Goal: Find specific page/section: Find specific page/section

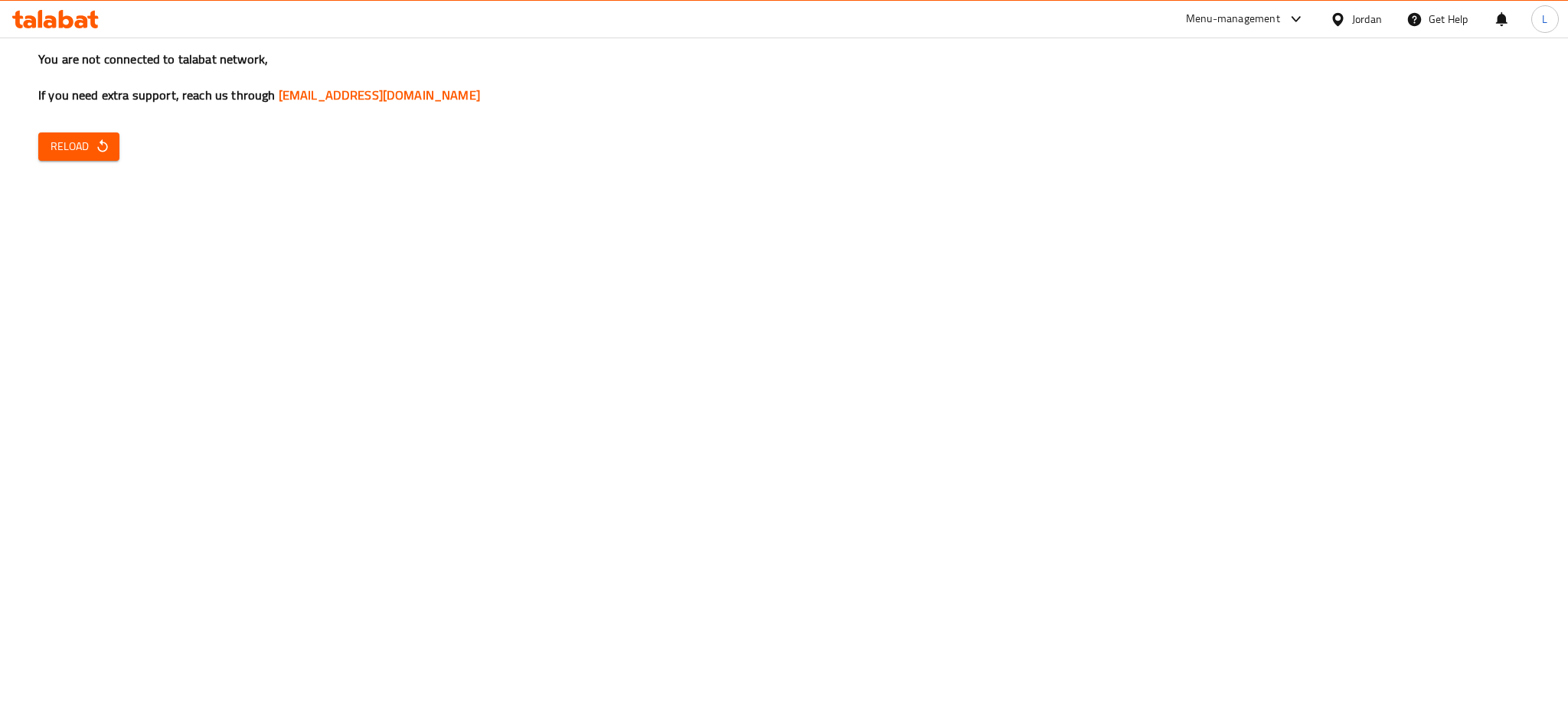
click at [65, 141] on span "Reload" at bounding box center [78, 147] width 57 height 19
click at [55, 137] on span "Reload" at bounding box center [78, 147] width 57 height 19
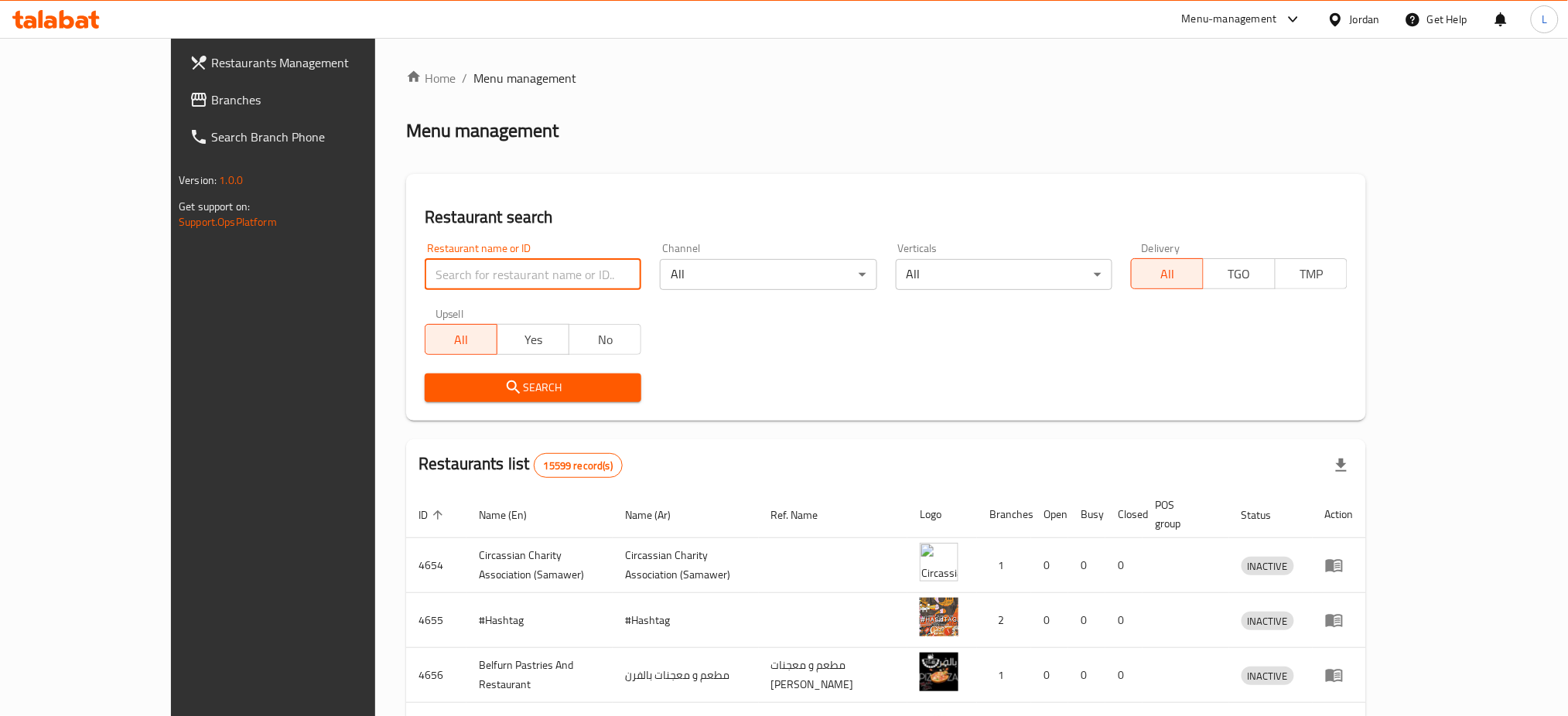
drag, startPoint x: 0, startPoint y: 0, endPoint x: 483, endPoint y: 279, distance: 557.8
click at [483, 279] on input "search" at bounding box center [534, 275] width 217 height 31
paste input "اب [PERSON_NAME]"
click at [466, 396] on span "Search" at bounding box center [533, 388] width 192 height 19
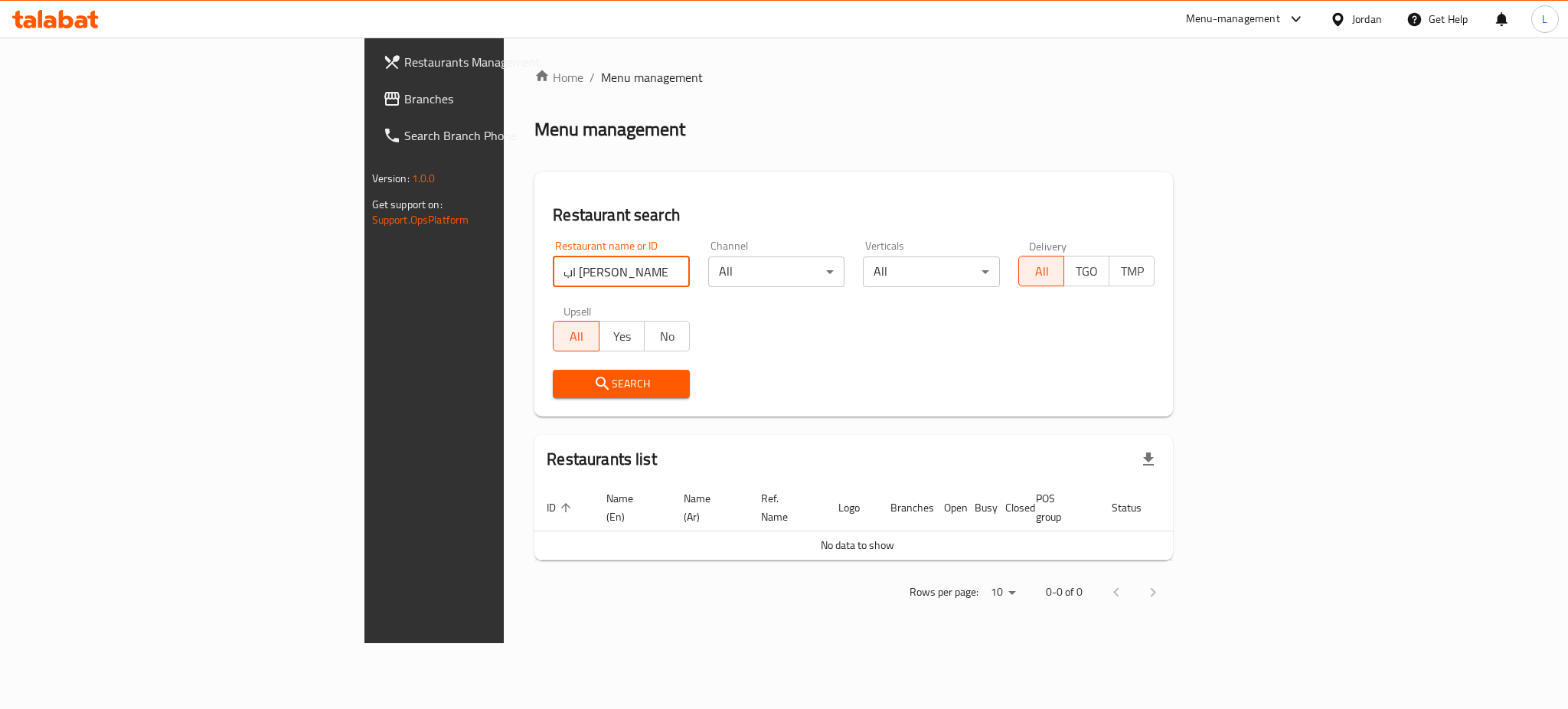
drag, startPoint x: 407, startPoint y: 265, endPoint x: 360, endPoint y: 269, distance: 47.2
click at [553, 269] on input "اب [PERSON_NAME]" at bounding box center [621, 272] width 137 height 31
click button "Search" at bounding box center [621, 383] width 137 height 28
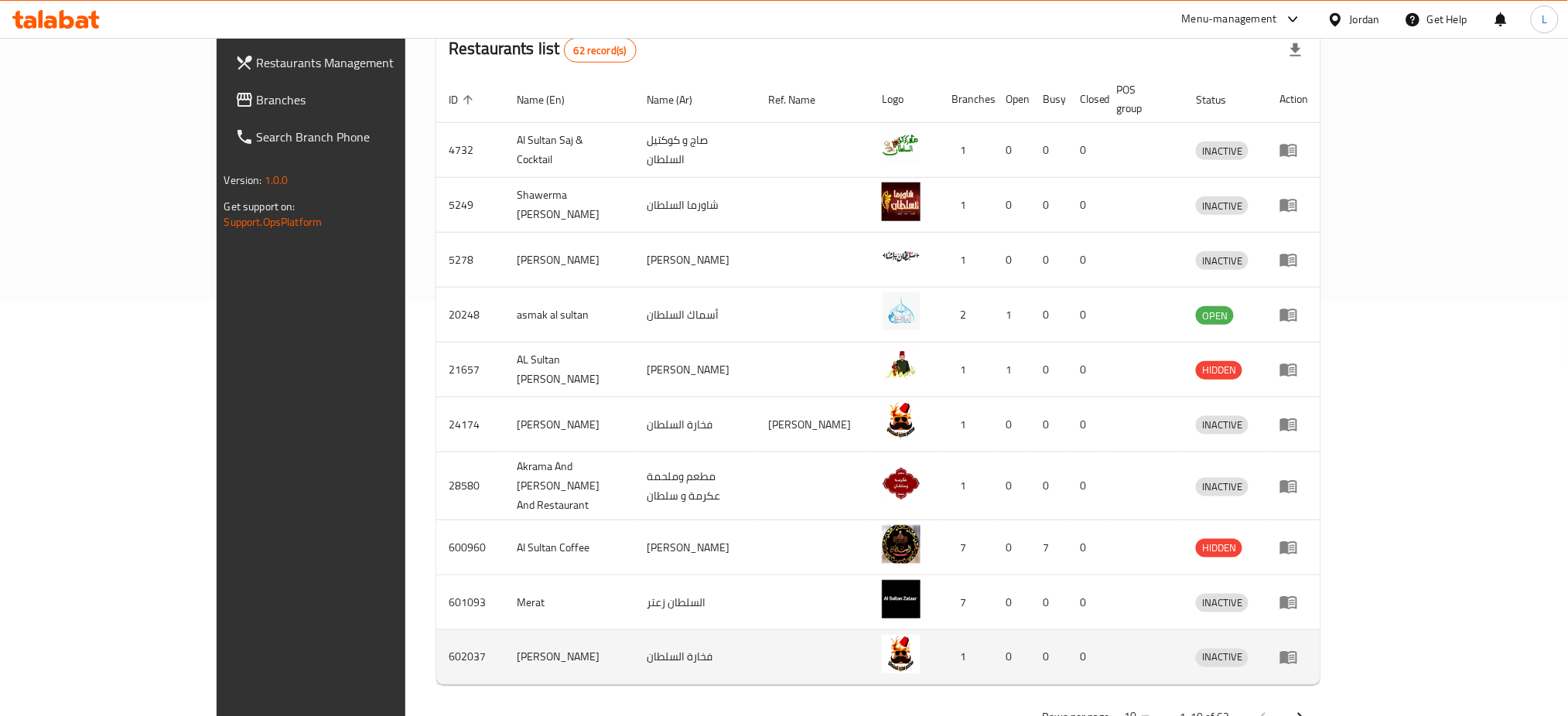
scroll to position [437, 0]
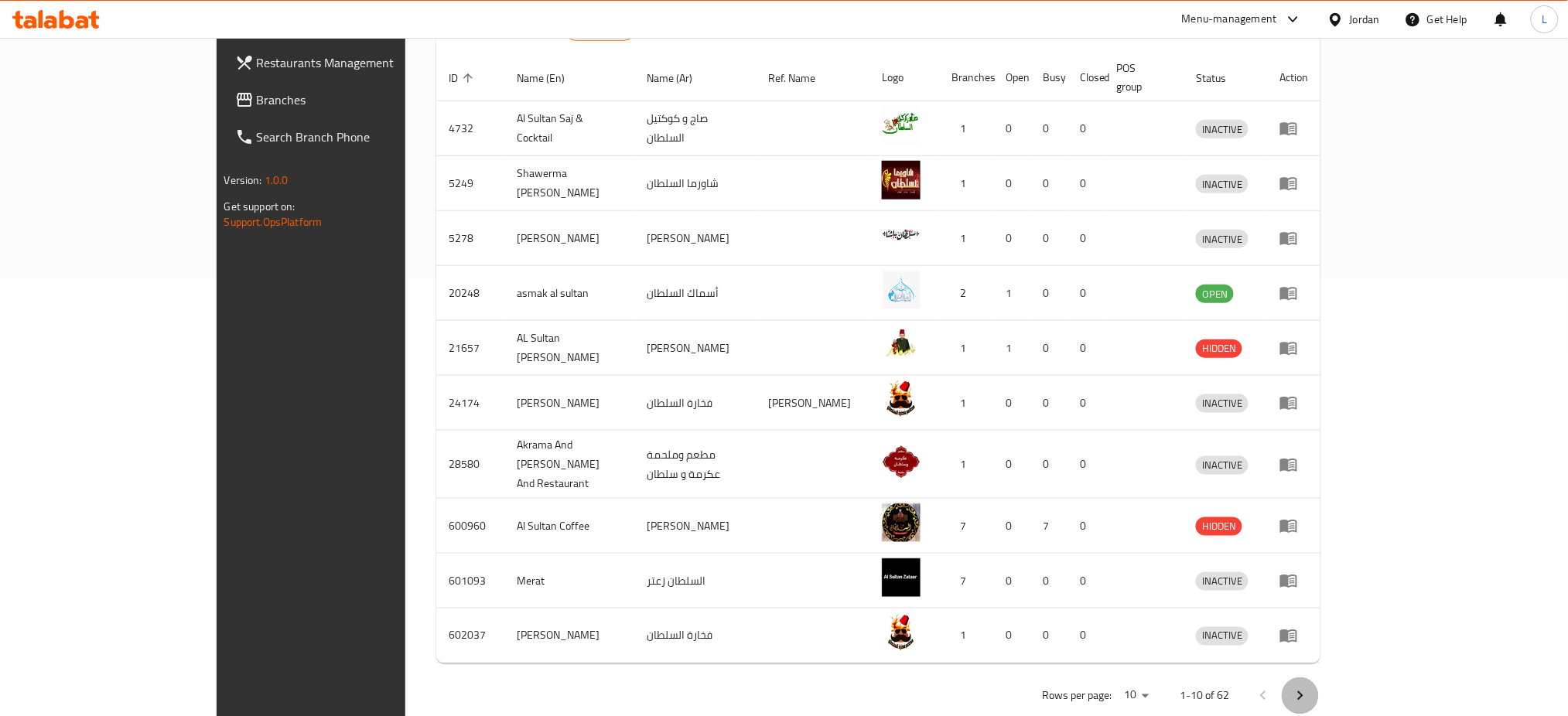
click at [1310, 687] on icon "Next page" at bounding box center [1300, 696] width 19 height 19
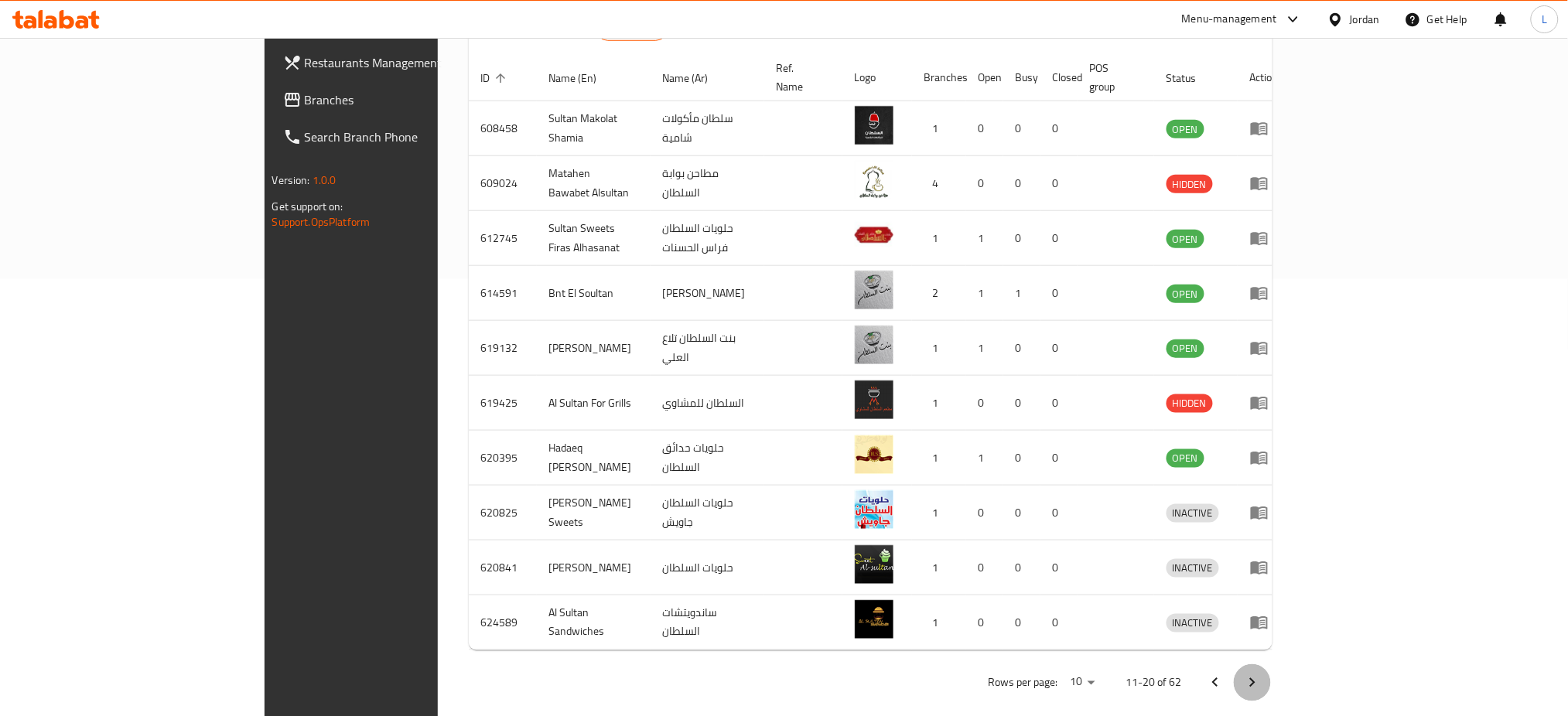
click at [1262, 674] on icon "Next page" at bounding box center [1253, 683] width 19 height 19
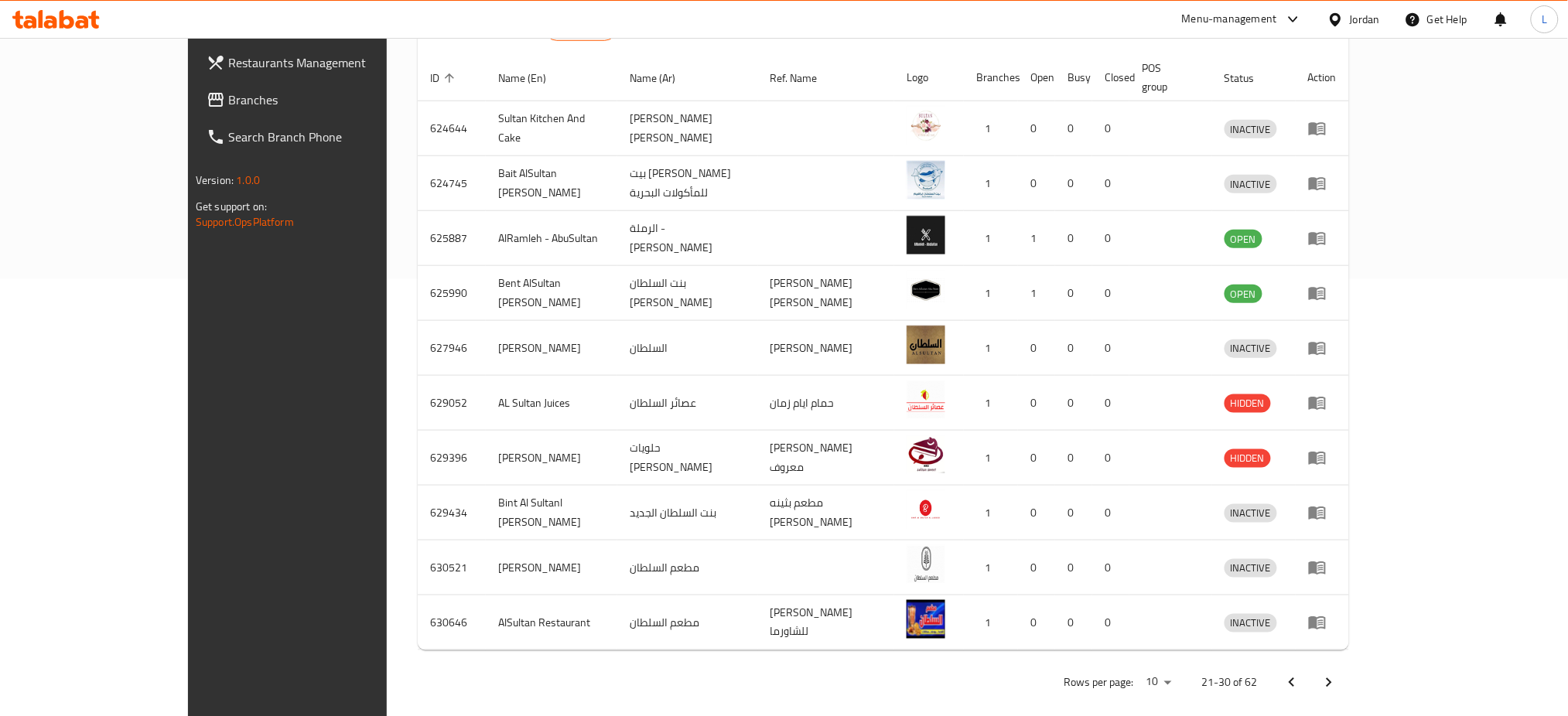
click at [1338, 674] on icon "Next page" at bounding box center [1330, 683] width 19 height 19
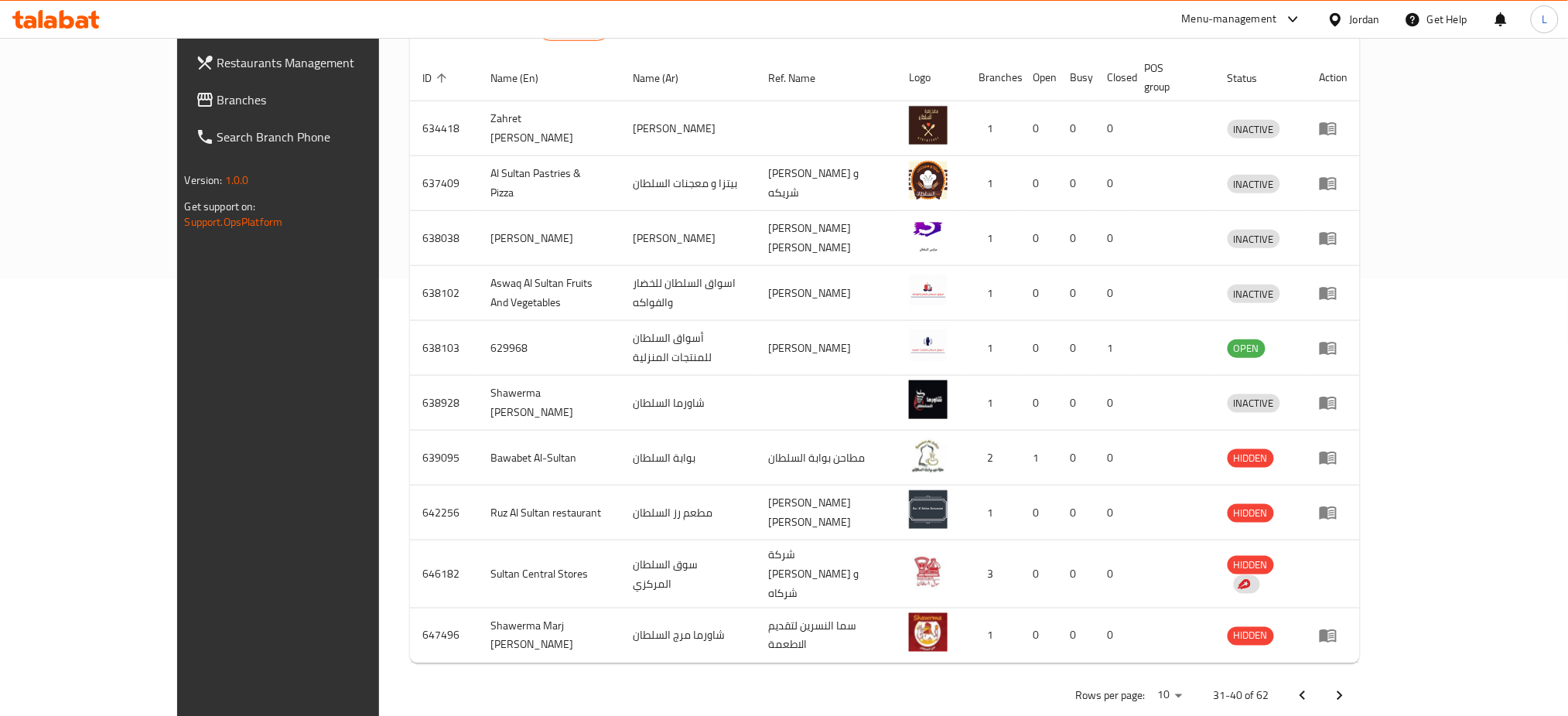
click at [1349, 687] on icon "Next page" at bounding box center [1340, 696] width 19 height 19
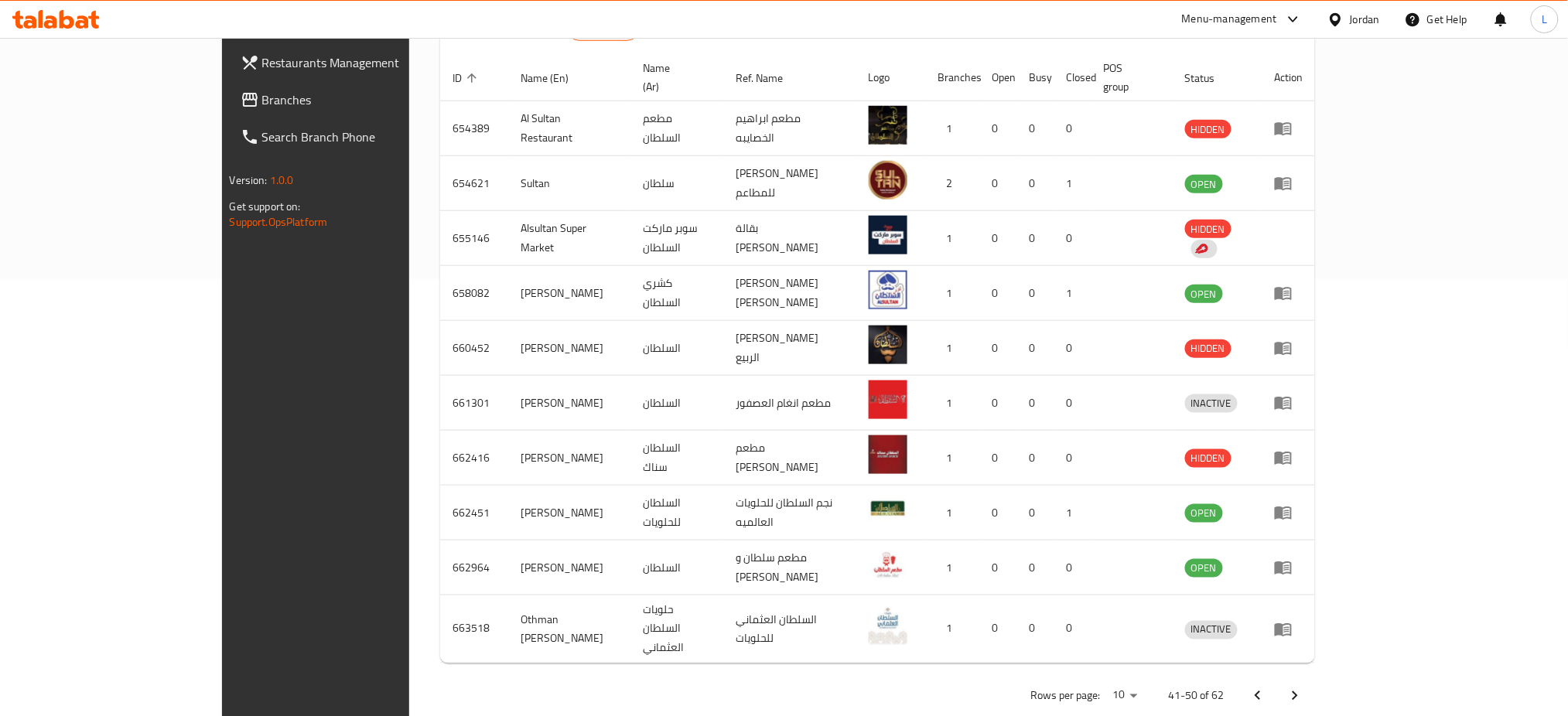
click at [1305, 687] on icon "Next page" at bounding box center [1295, 696] width 19 height 19
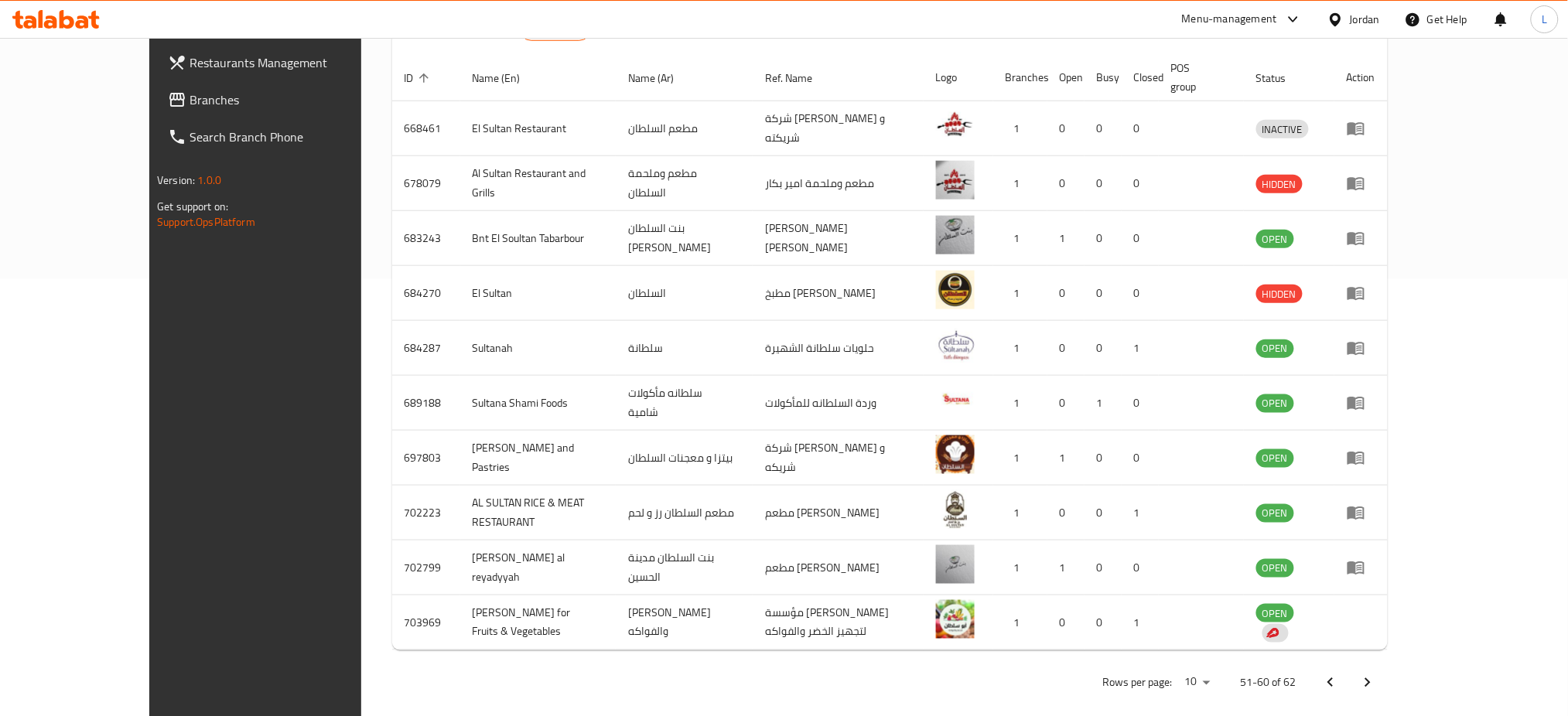
click at [1377, 674] on icon "Next page" at bounding box center [1368, 683] width 19 height 19
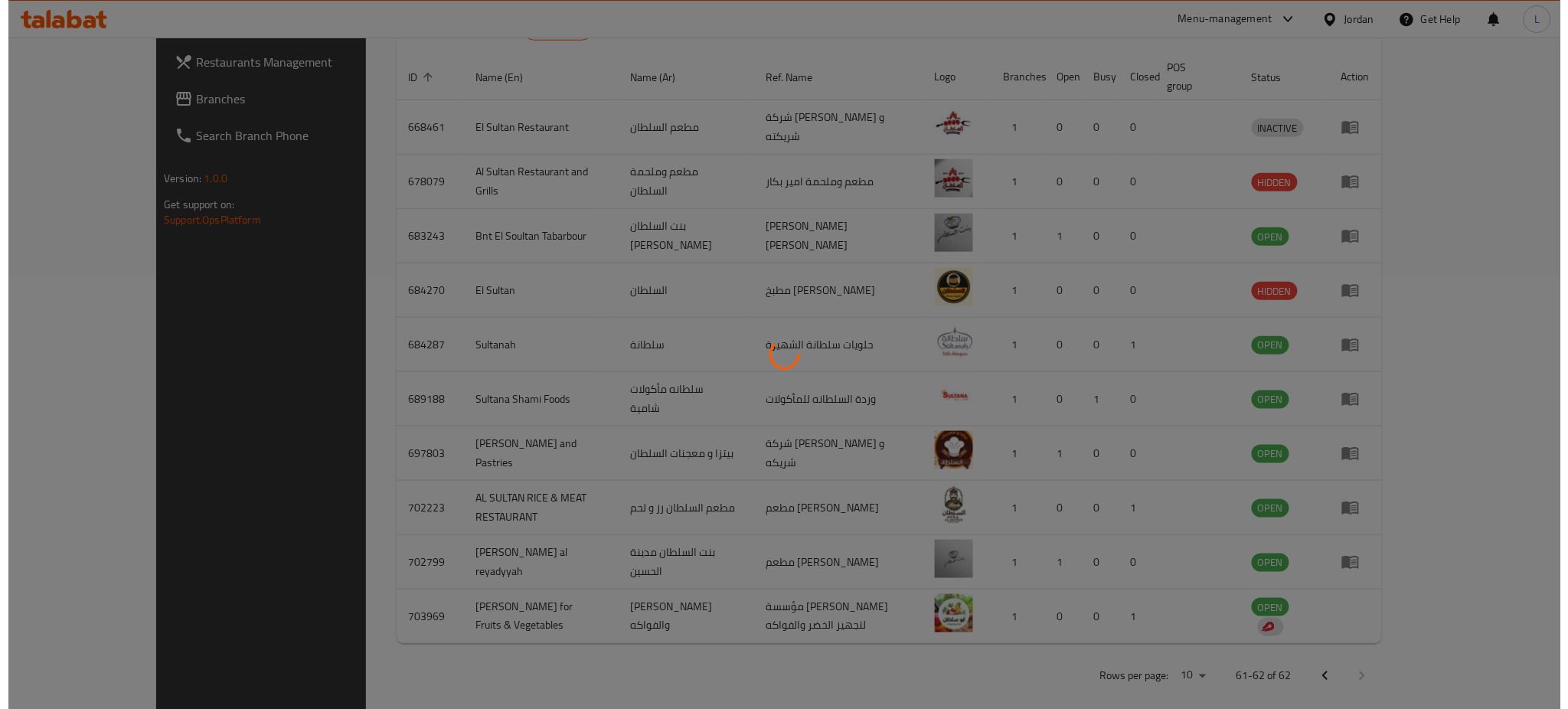
scroll to position [0, 0]
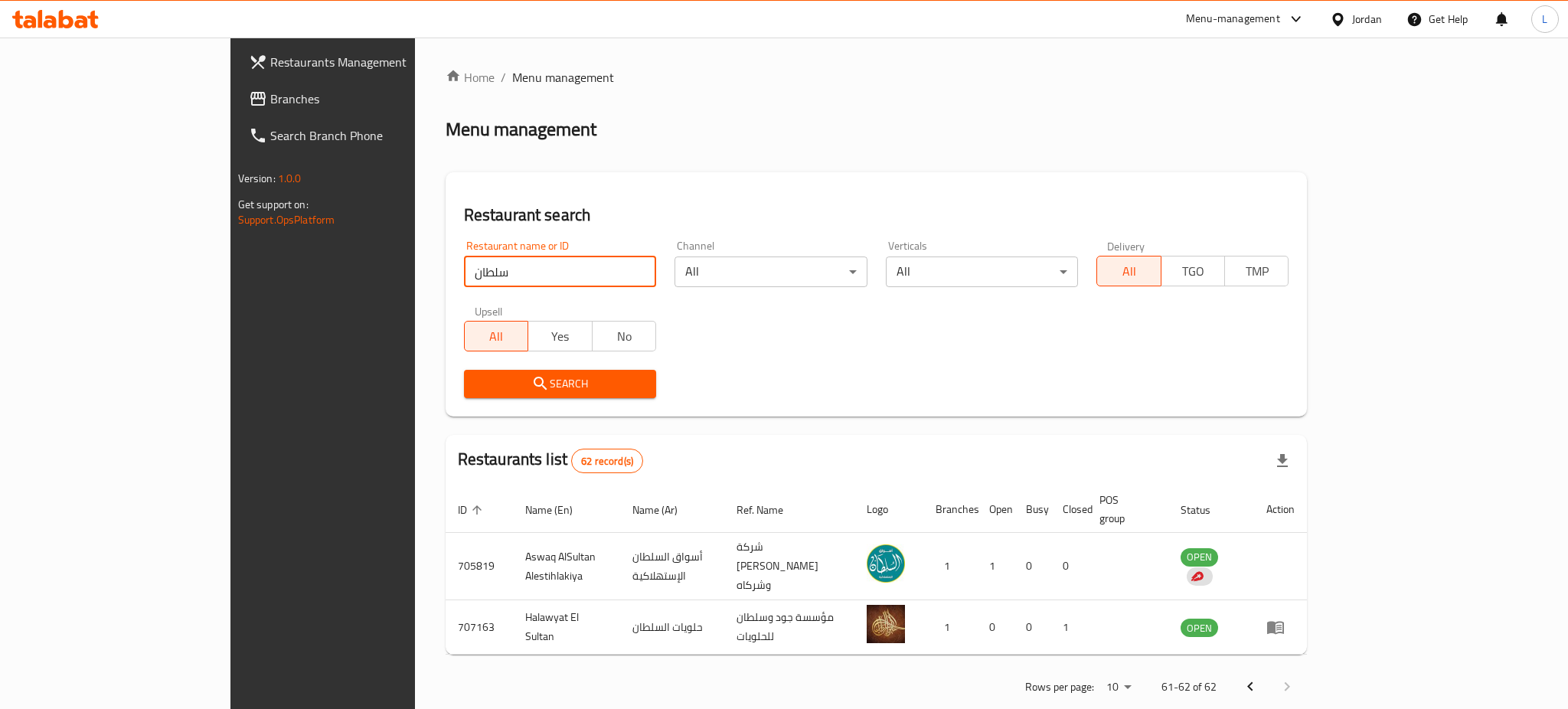
drag, startPoint x: 431, startPoint y: 263, endPoint x: 241, endPoint y: 265, distance: 190.0
click at [241, 268] on div "Restaurants Management Branches Search Branch Phone Version: 1.0.0 Get support …" at bounding box center [784, 388] width 1108 height 700
click button "Search" at bounding box center [560, 383] width 192 height 28
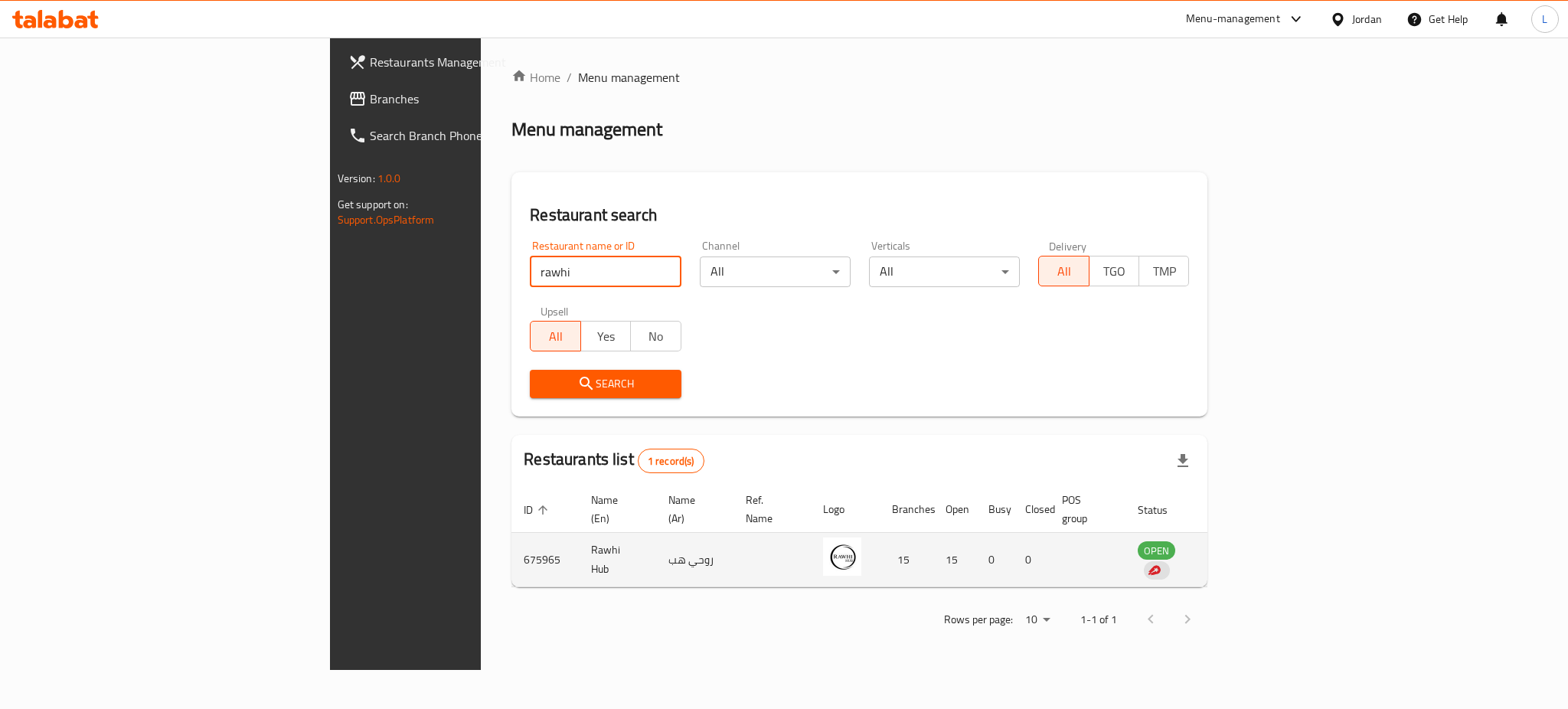
click at [511, 533] on td "675965" at bounding box center [544, 561] width 67 height 55
click at [511, 535] on td "675965" at bounding box center [544, 561] width 67 height 55
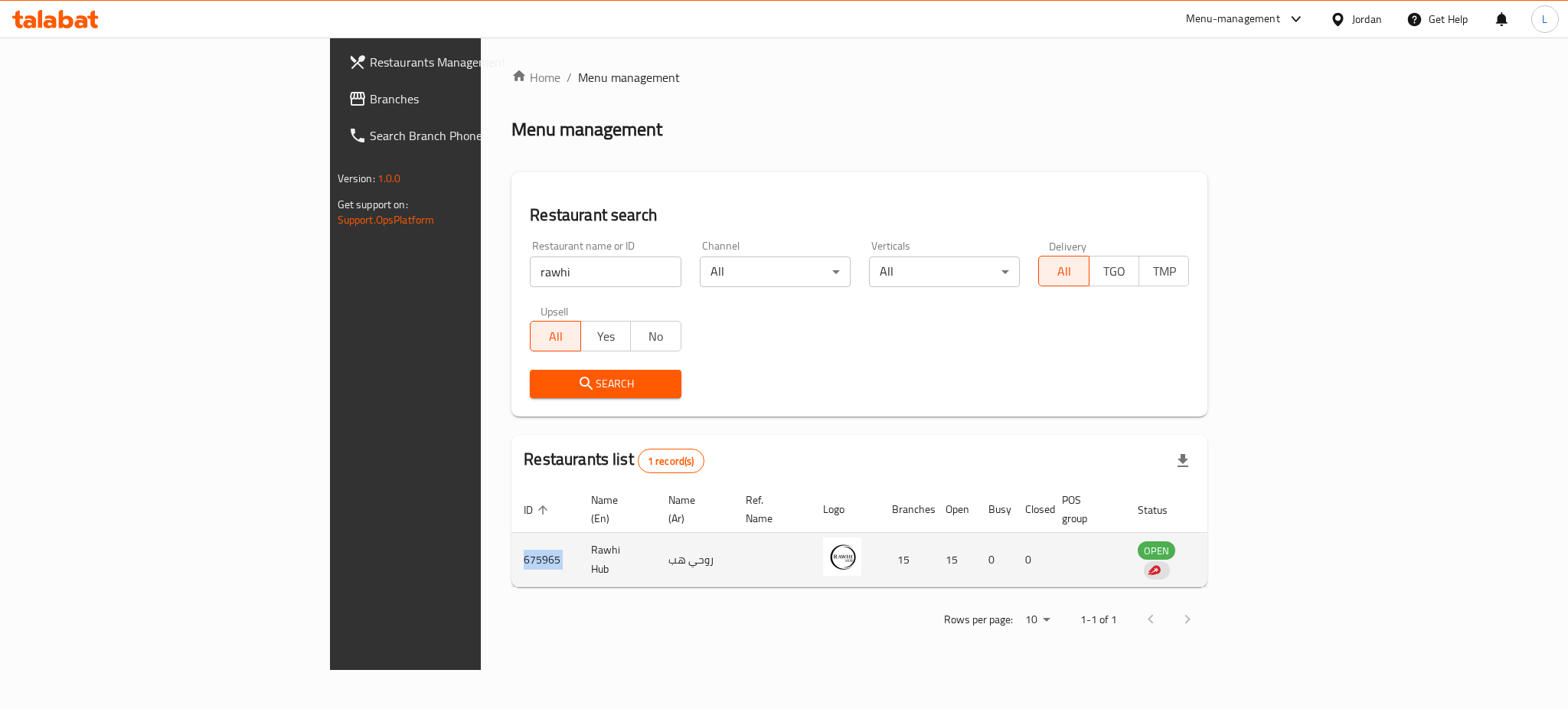
copy td "675965"
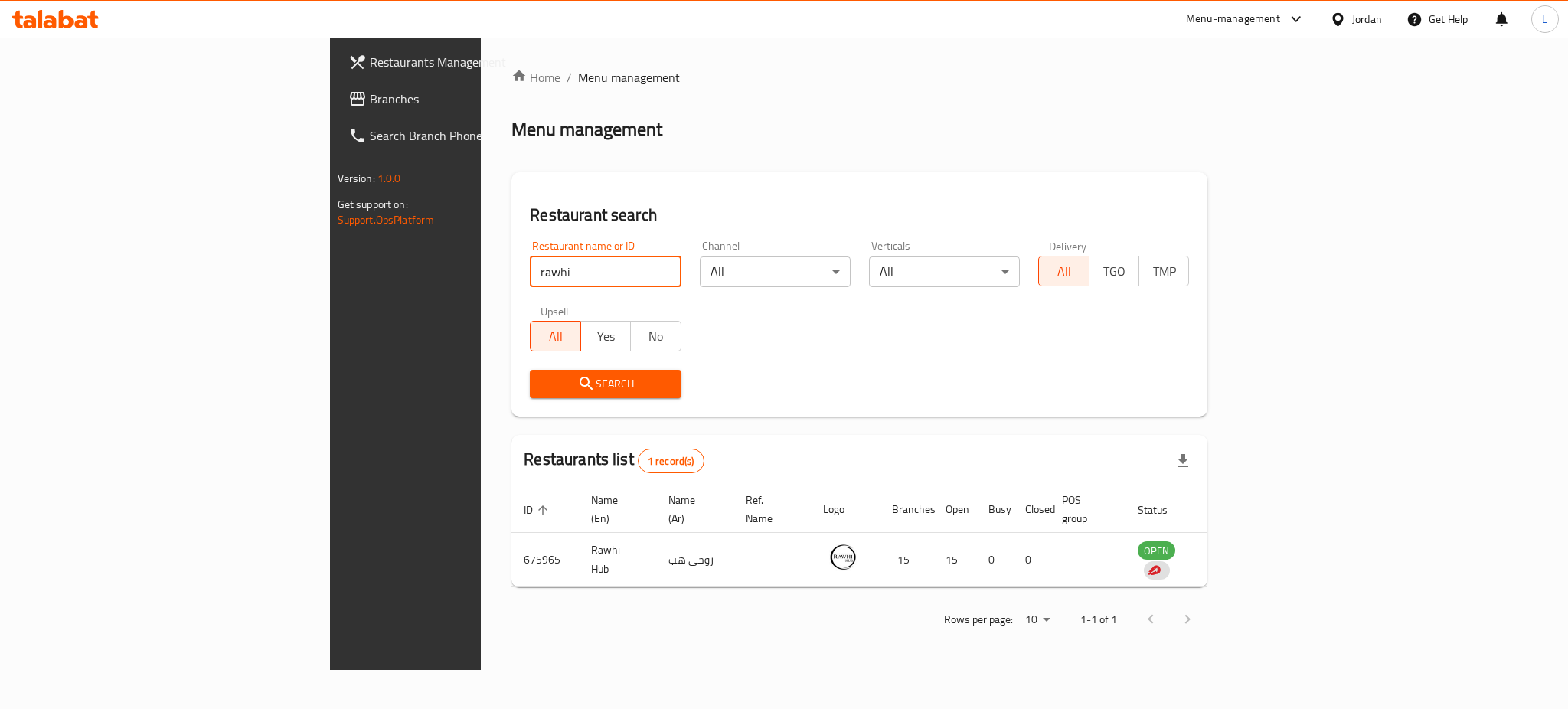
click at [530, 286] on input "rawhi" at bounding box center [605, 272] width 151 height 31
click button "Search" at bounding box center [605, 383] width 151 height 28
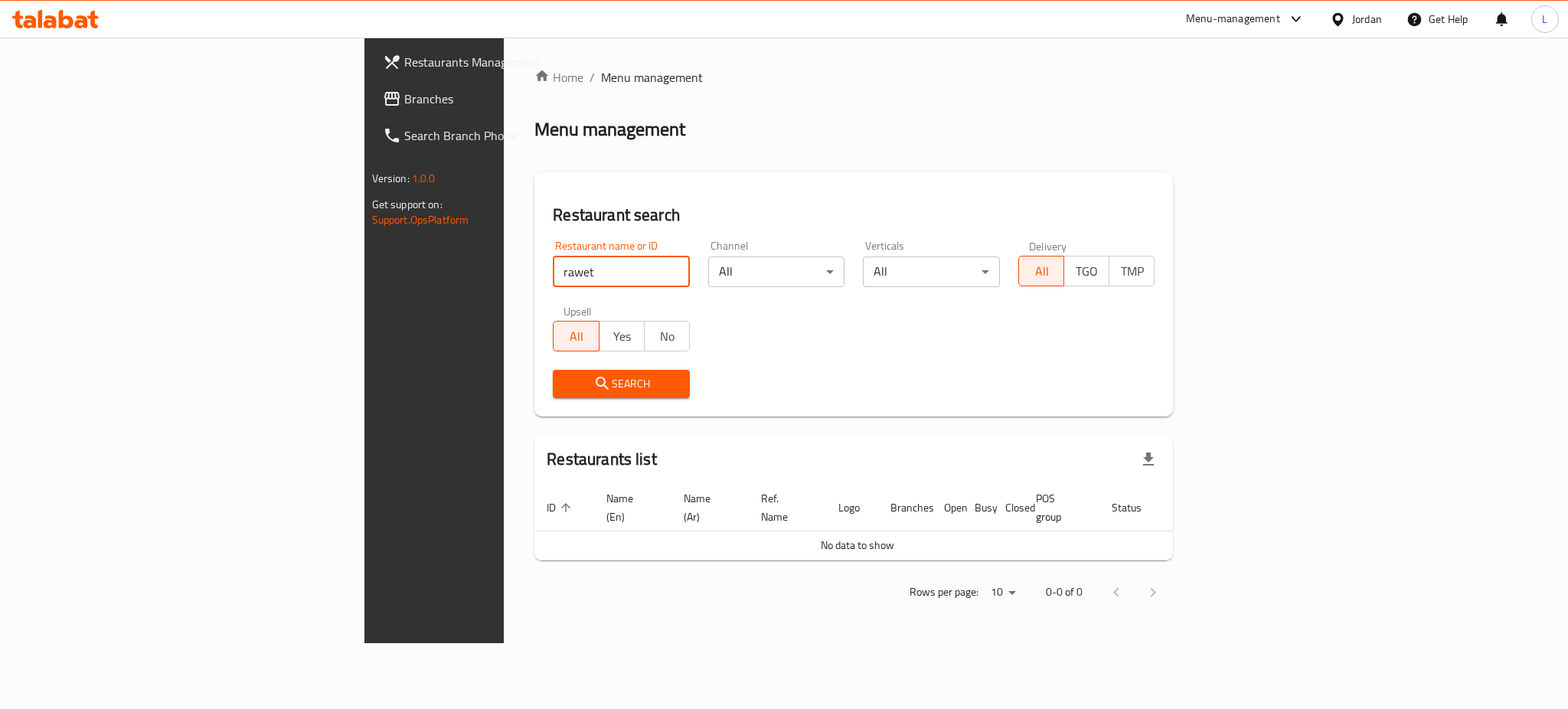
click at [553, 286] on input "rawet" at bounding box center [621, 272] width 137 height 31
type input "rawhi"
click button "Search" at bounding box center [621, 383] width 137 height 28
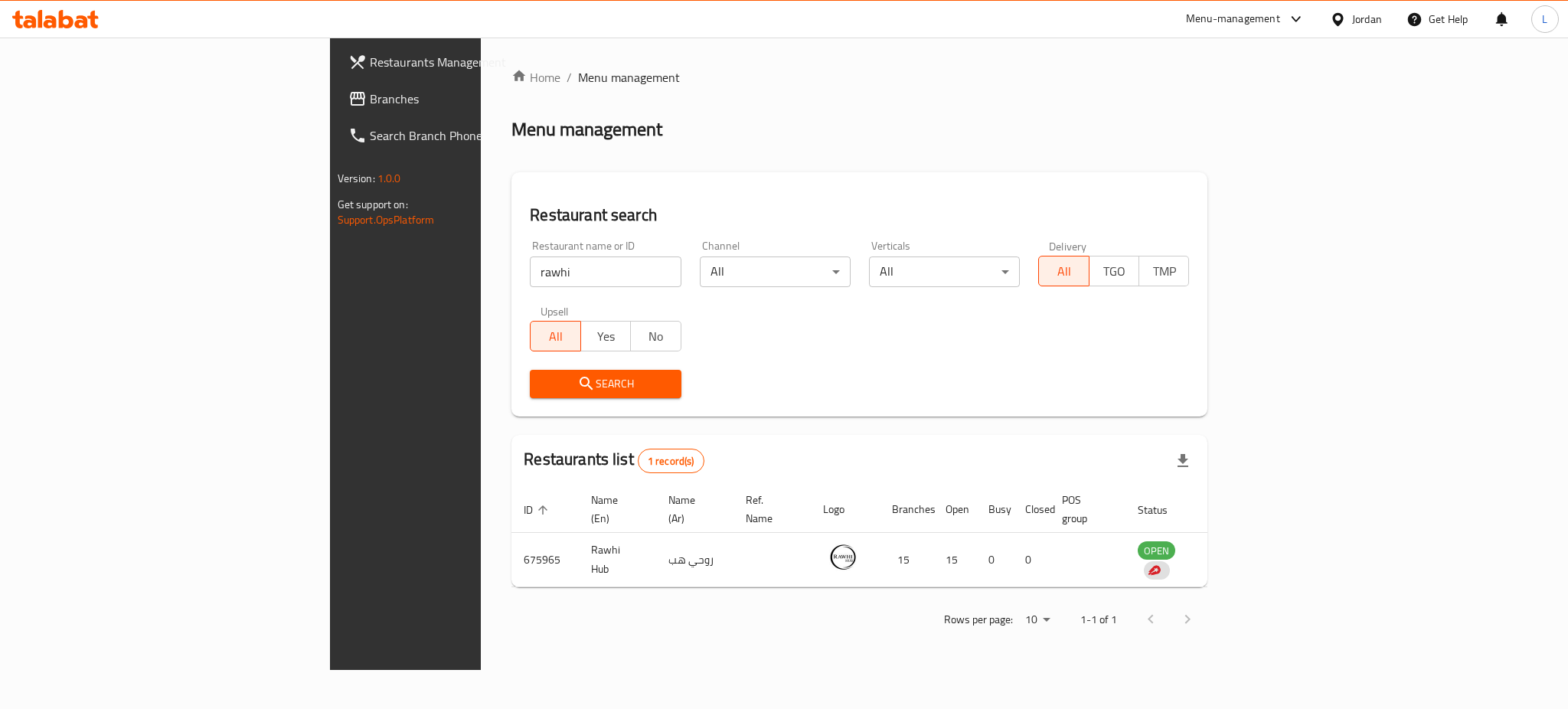
click at [551, 641] on div "Home / Menu management Menu management Restaurant search Restaurant name or ID …" at bounding box center [859, 354] width 757 height 633
